Goal: Check status: Check status

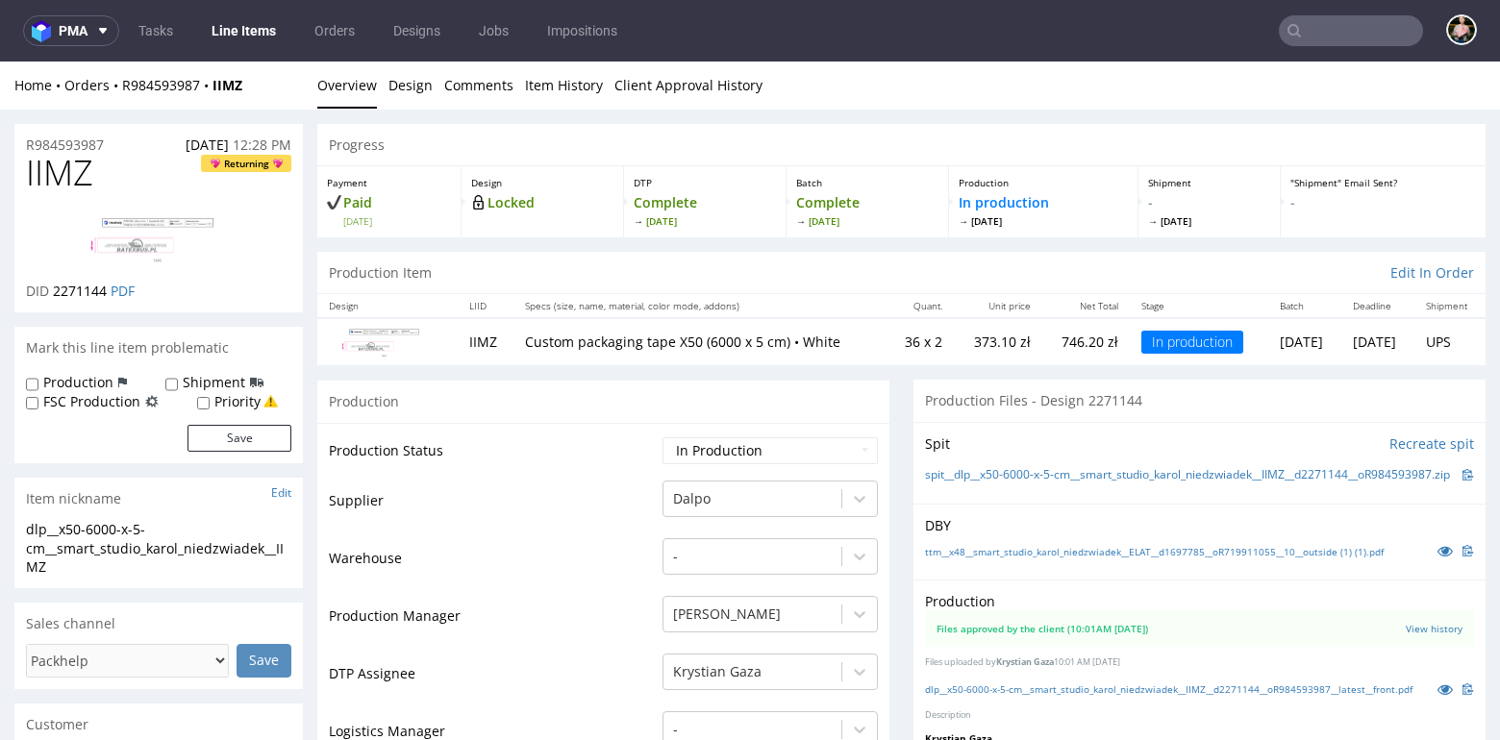
click at [579, 700] on td "DTP Assignee" at bounding box center [493, 681] width 329 height 58
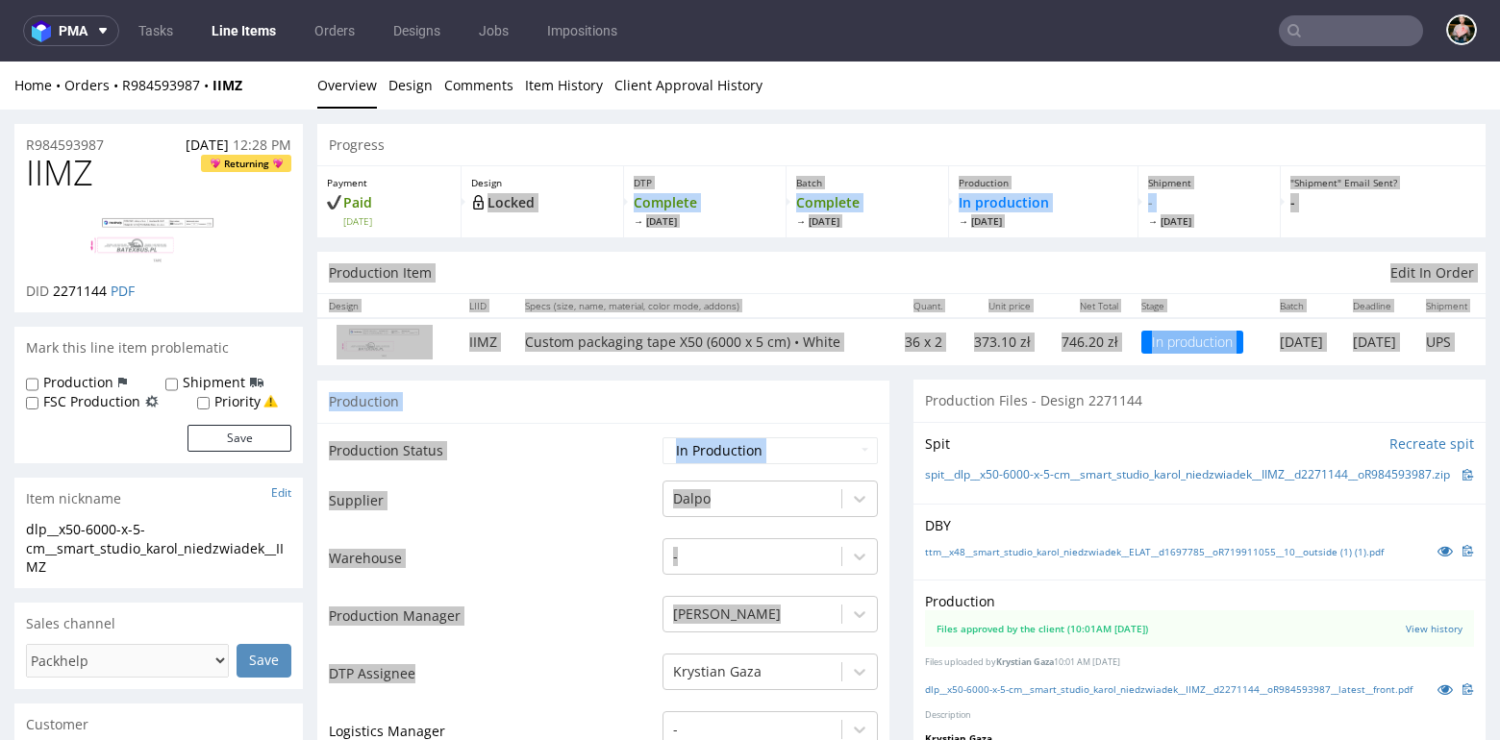
click at [1336, 36] on input "text" at bounding box center [1350, 30] width 144 height 31
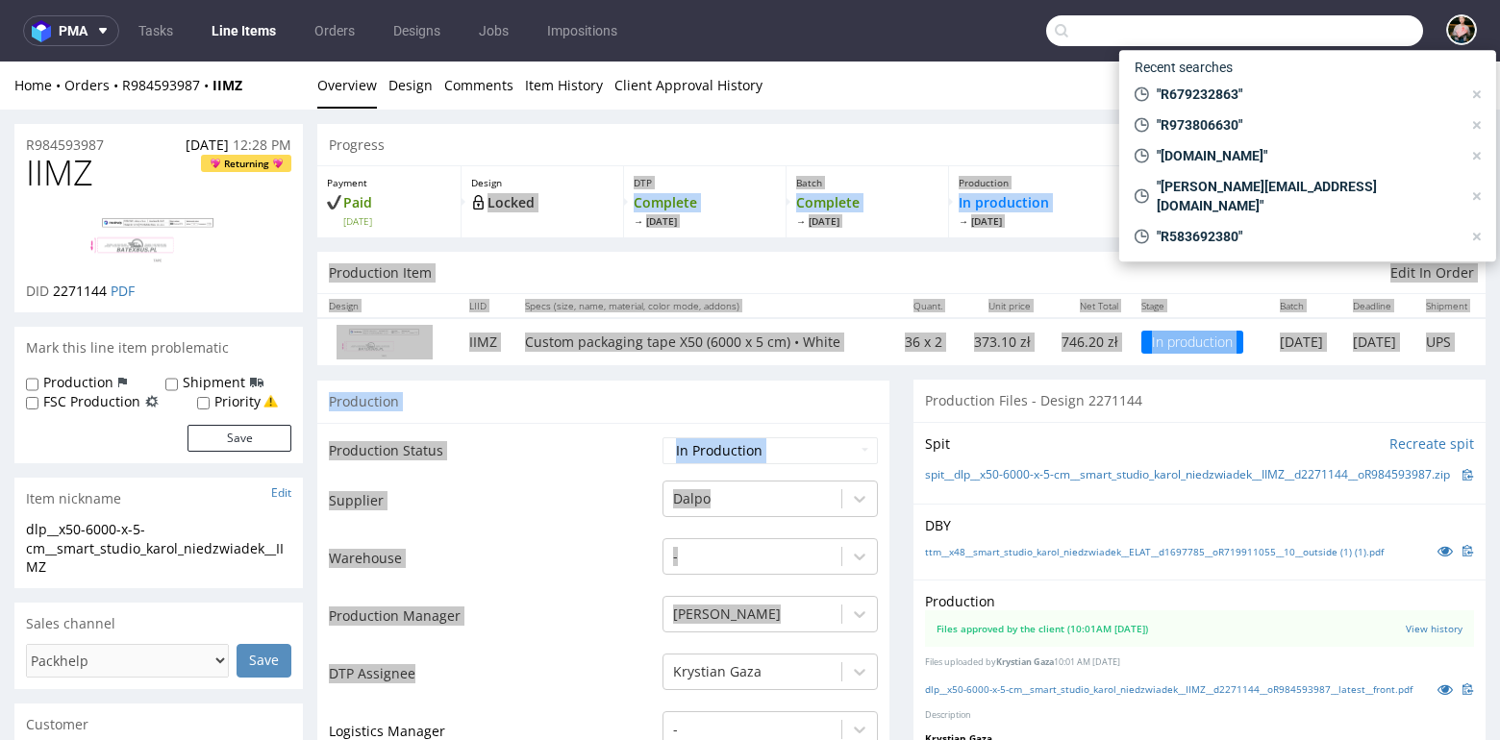
paste input "R719911055"
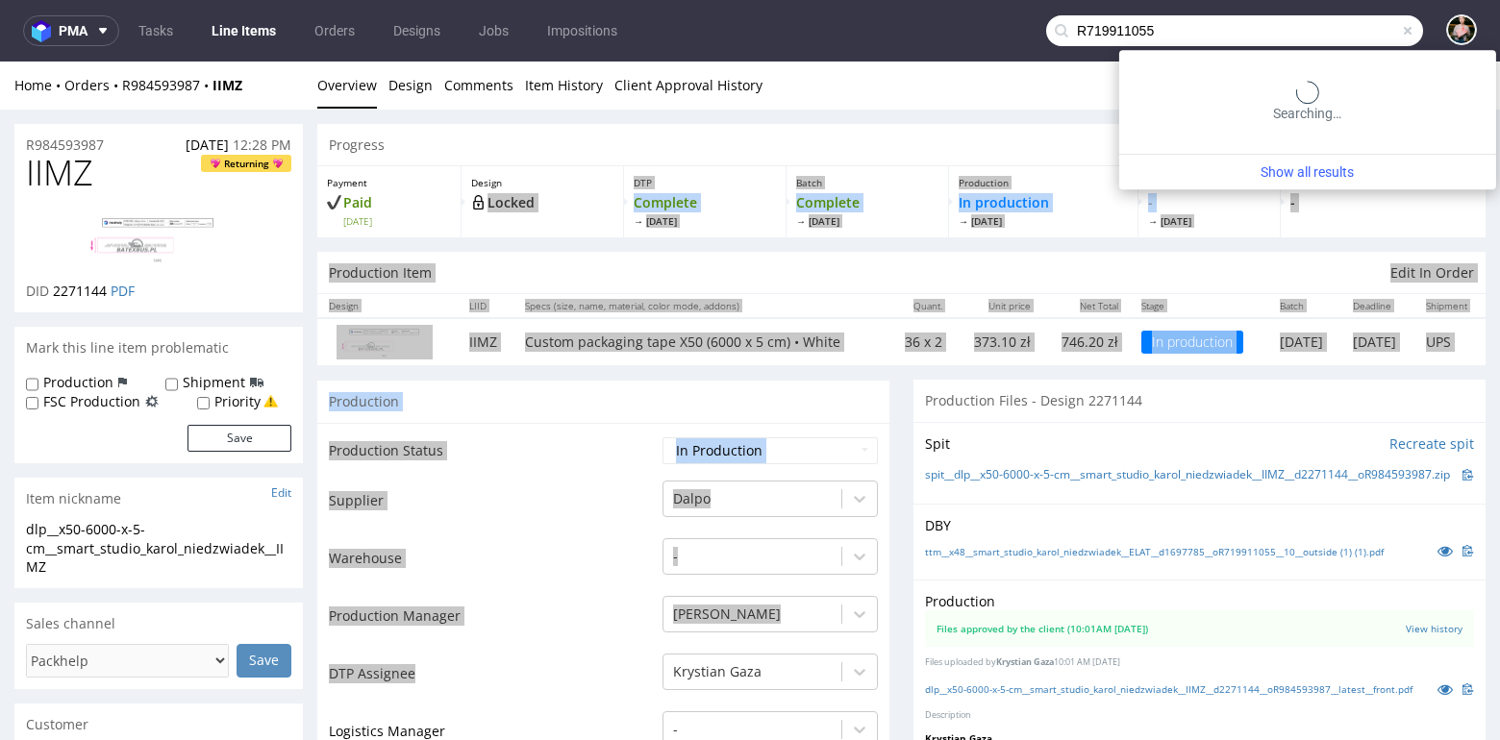
type input "R719911055"
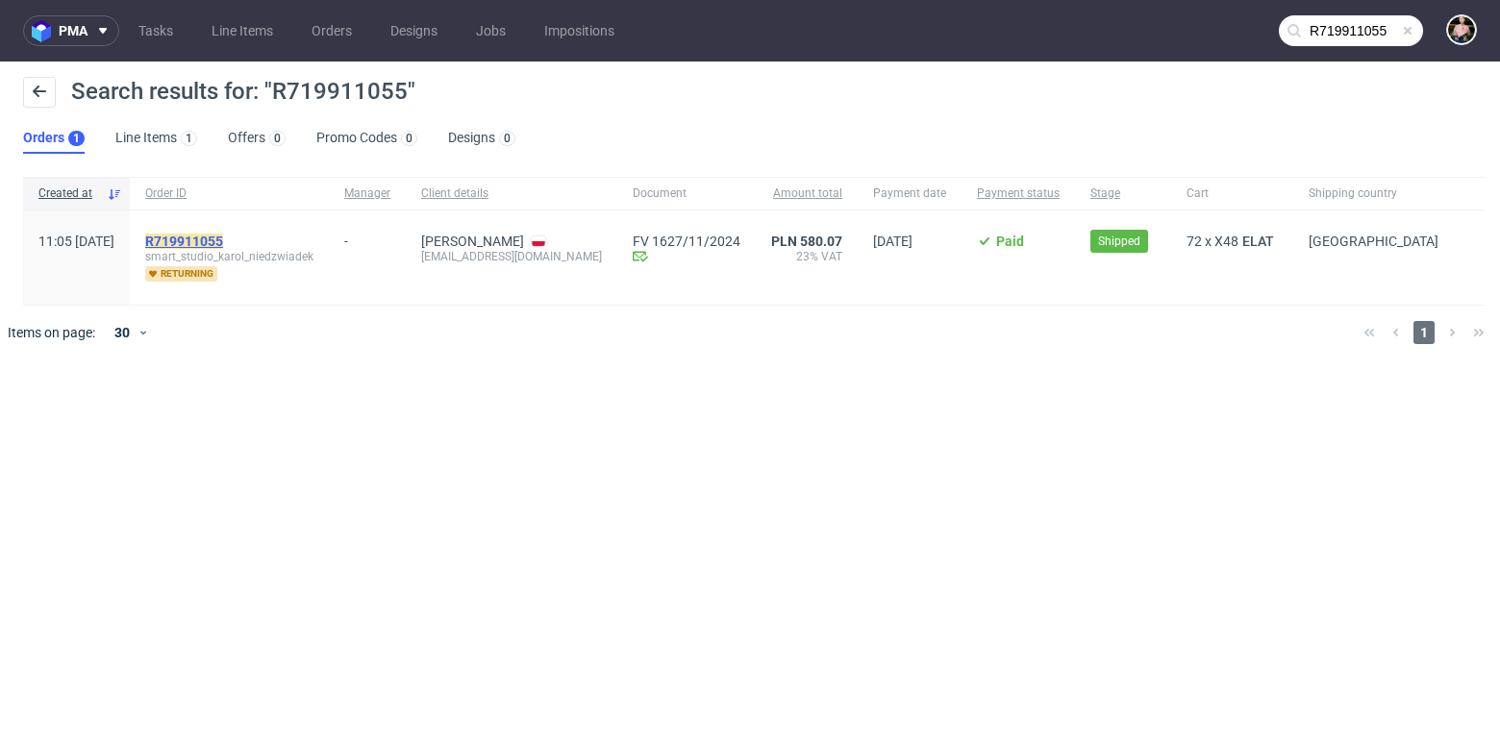
click at [223, 238] on mark "R719911055" at bounding box center [184, 241] width 78 height 15
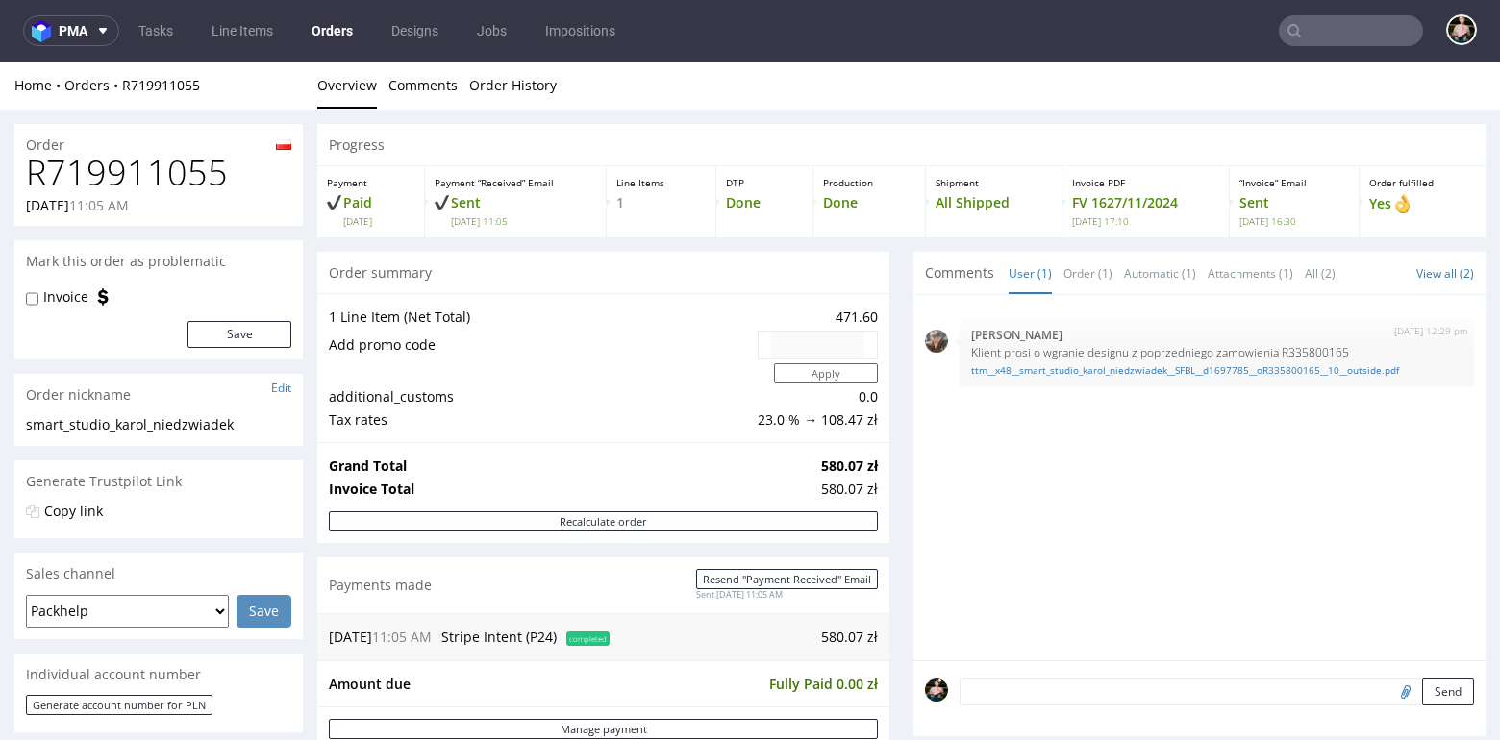
scroll to position [224, 0]
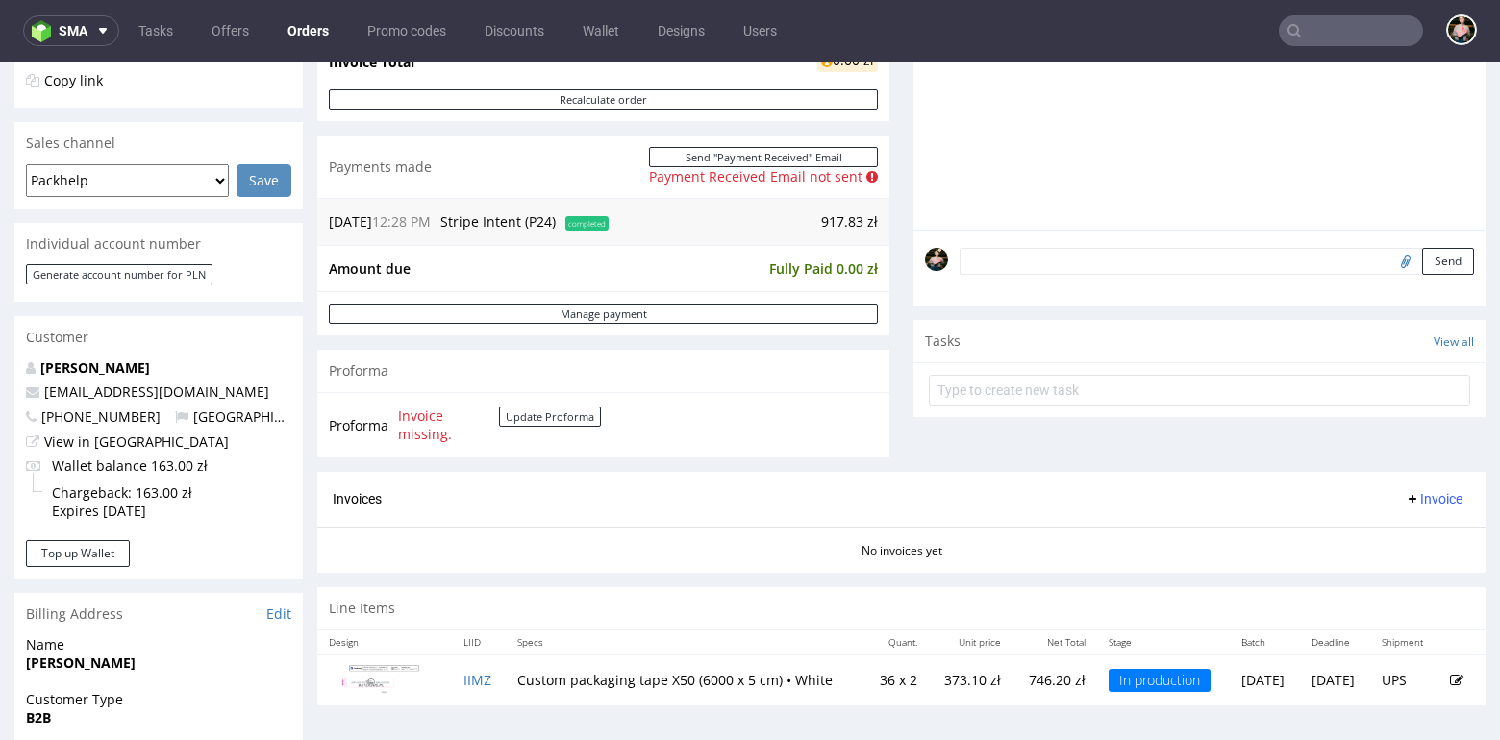
scroll to position [656, 0]
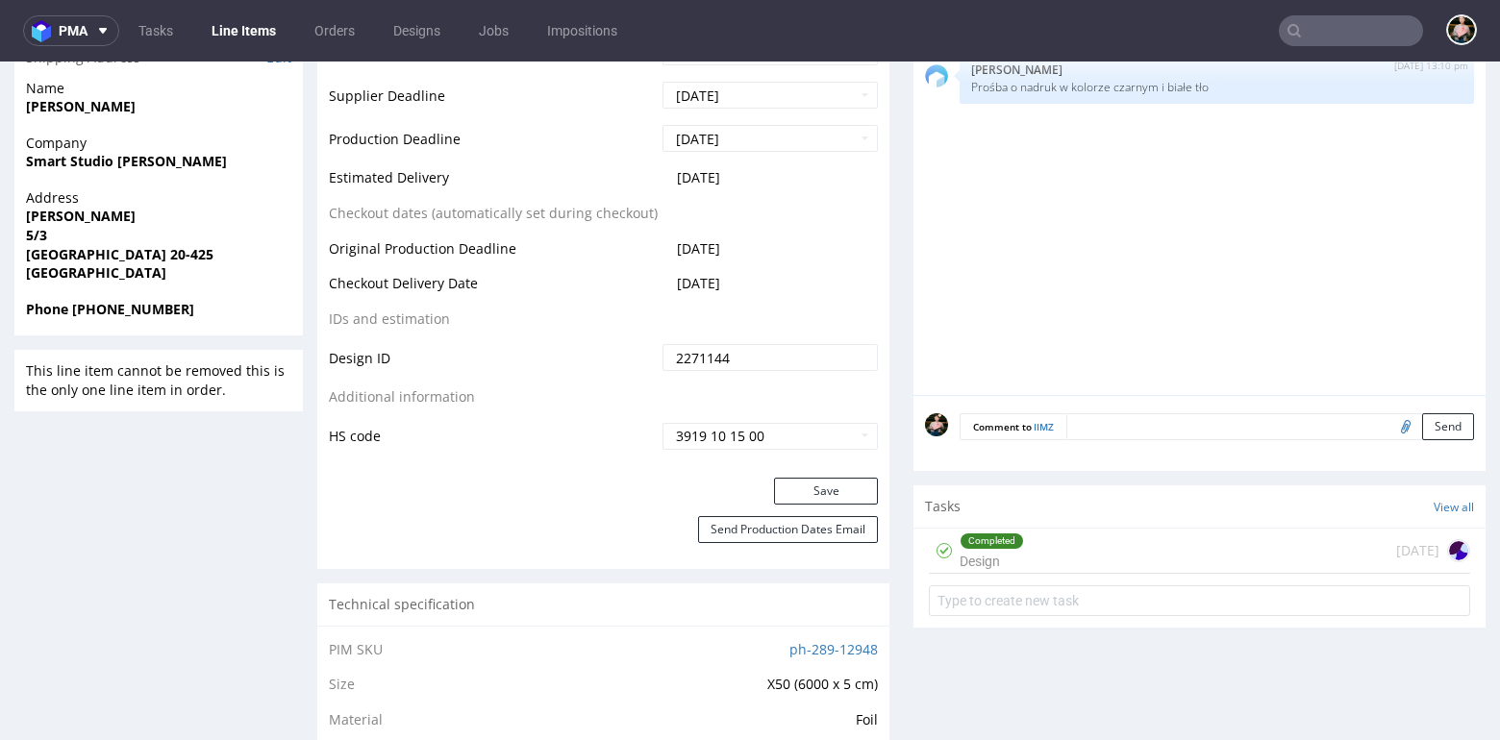
scroll to position [812, 0]
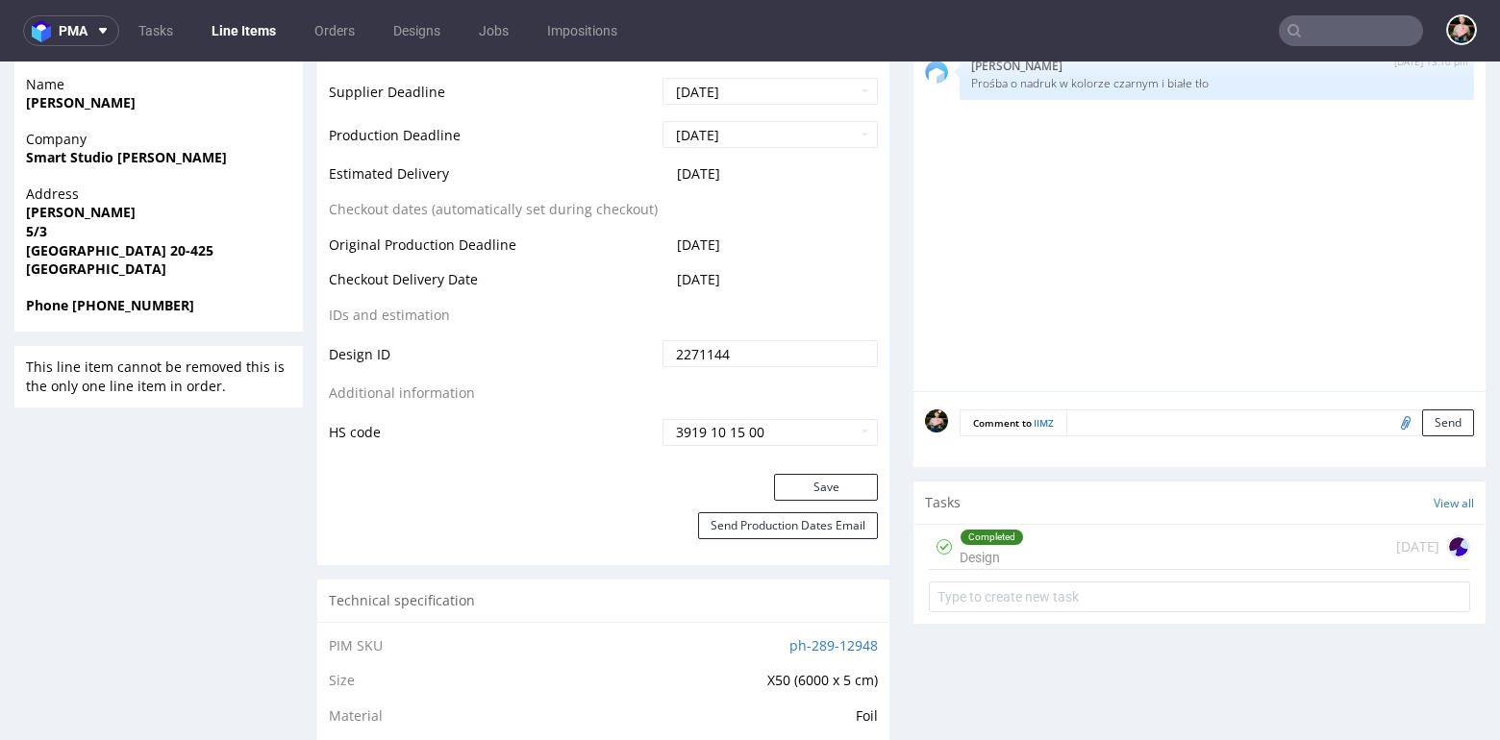
click at [1052, 570] on div "Completed Design 2 days ago" at bounding box center [1199, 547] width 541 height 45
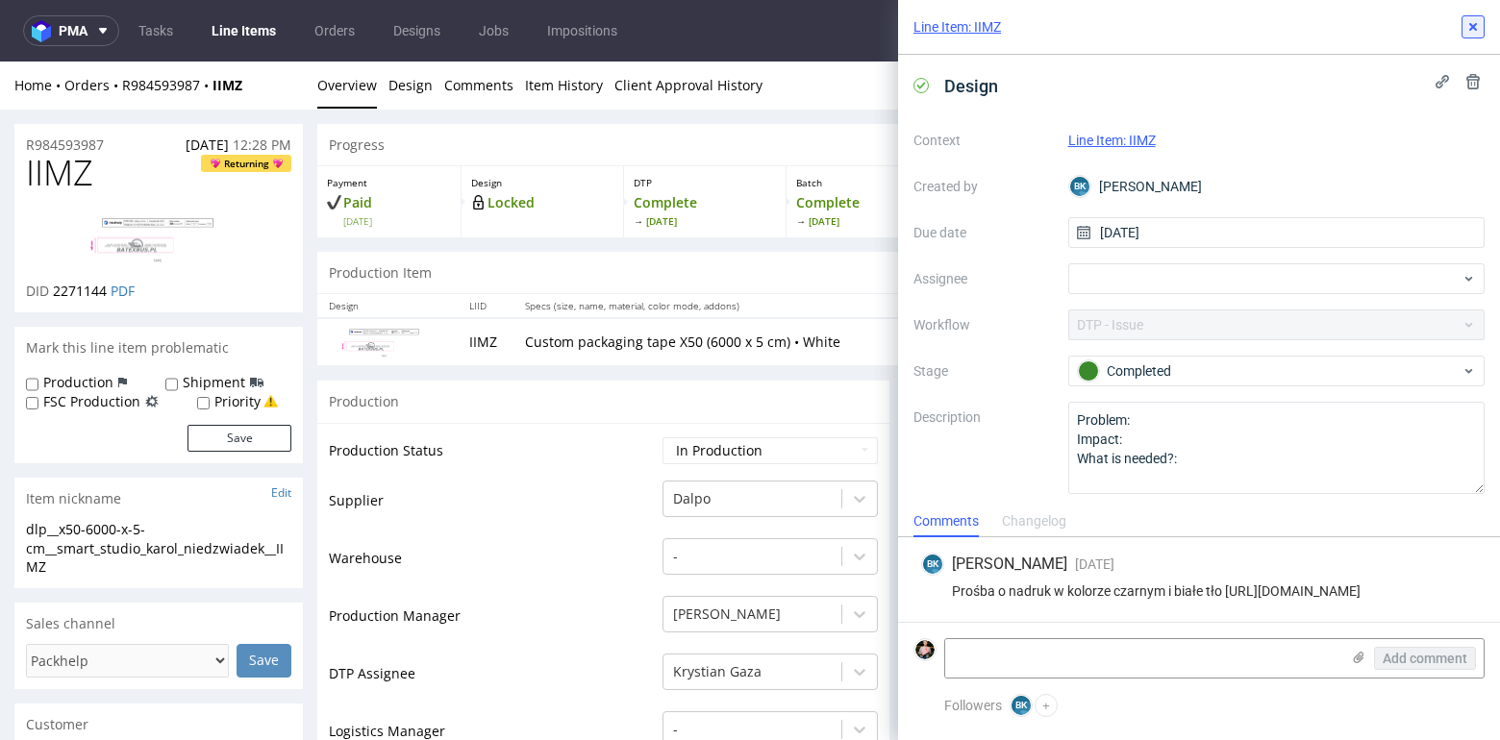
click at [1473, 23] on icon at bounding box center [1472, 26] width 15 height 15
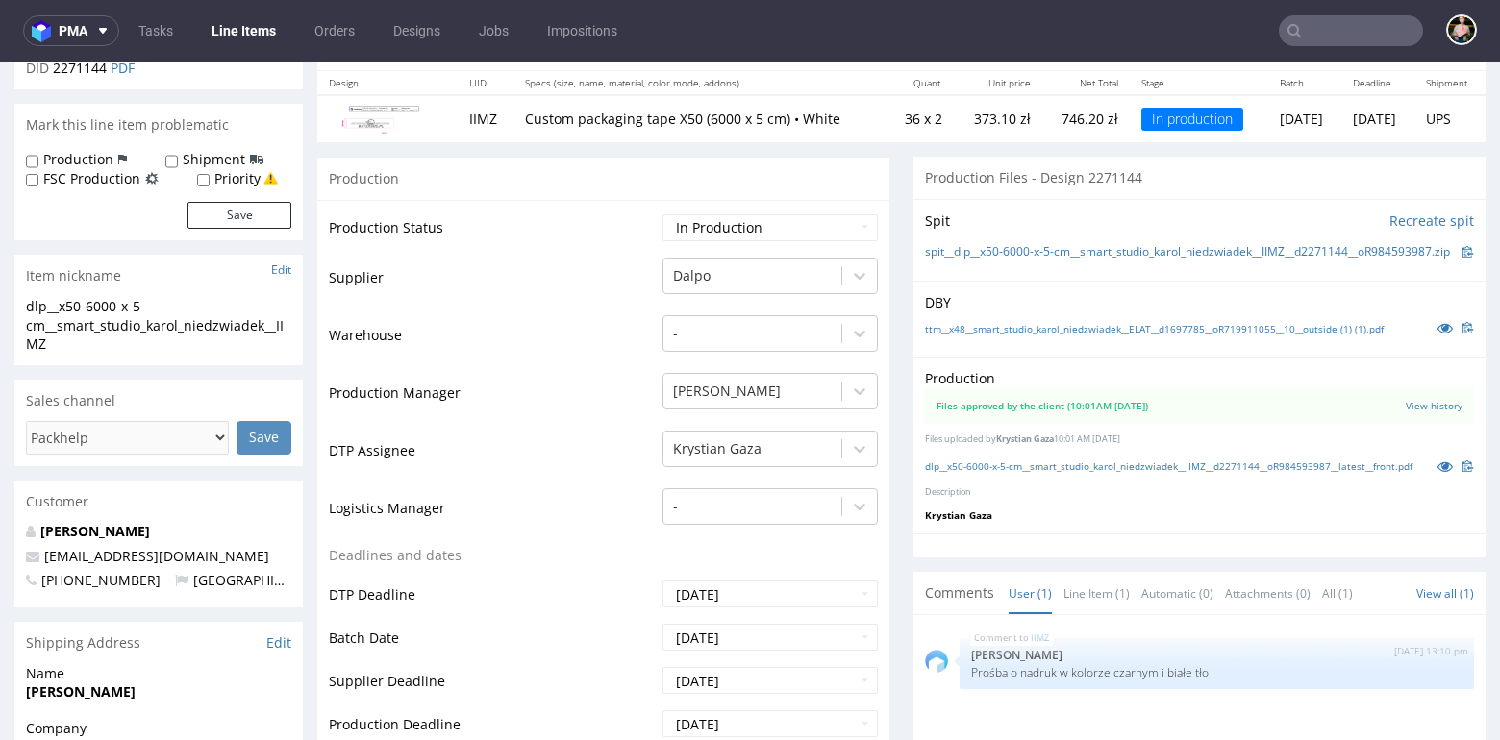
scroll to position [224, 0]
click at [1125, 472] on link "dlp__x50-6000-x-5-cm__smart_studio_karol_niedzwiadek__IIMZ__d2271144__oR9845939…" at bounding box center [1168, 465] width 487 height 13
